Goal: Find specific fact: Find contact information

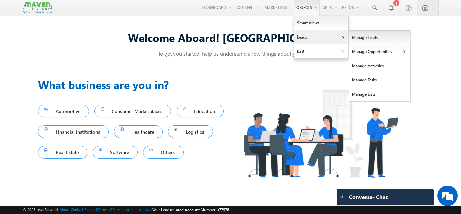
click at [360, 41] on link "Manage Leads" at bounding box center [380, 37] width 62 height 14
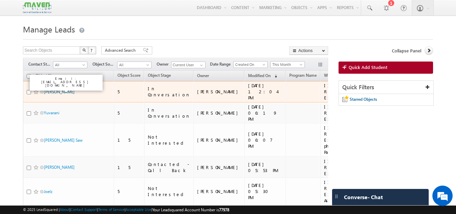
click at [53, 89] on link "Gaurav shukla" at bounding box center [59, 91] width 31 height 5
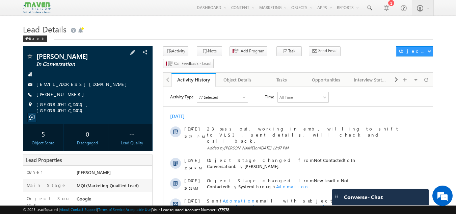
drag, startPoint x: 76, startPoint y: 92, endPoint x: 69, endPoint y: 93, distance: 7.2
click at [69, 93] on div "[PHONE_NUMBER]" at bounding box center [87, 94] width 123 height 7
copy div "[PHONE_NUMBER]"
